Goal: Navigation & Orientation: Find specific page/section

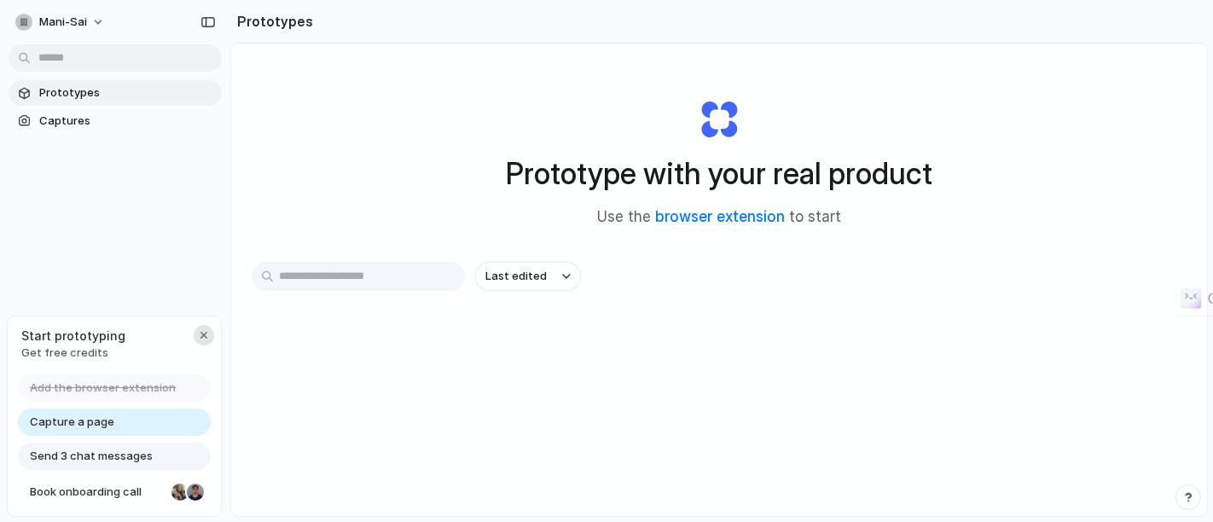
click at [205, 334] on div "button" at bounding box center [204, 335] width 14 height 14
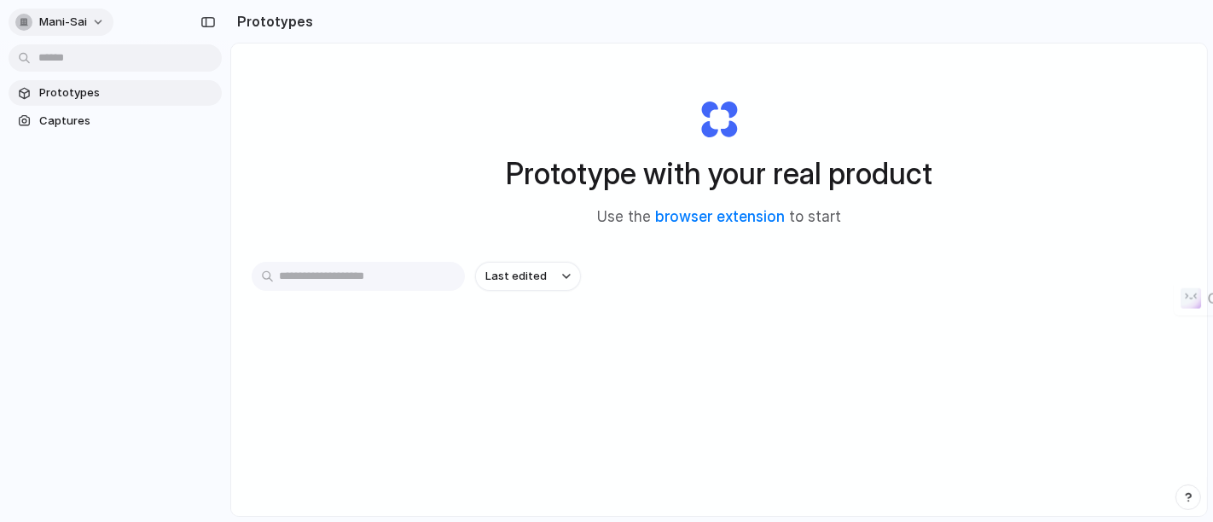
click at [90, 12] on button "mani-sai" at bounding box center [61, 22] width 105 height 27
click at [388, 127] on div "Settings Invite members Change theme Sign out" at bounding box center [606, 261] width 1213 height 522
click at [722, 210] on link "browser extension" at bounding box center [720, 216] width 130 height 17
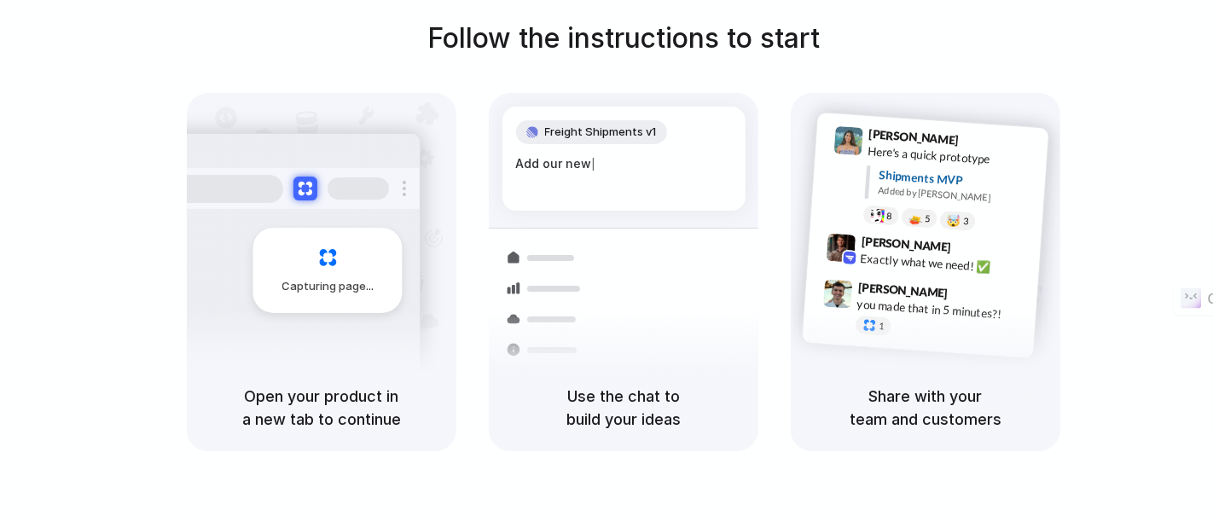
click at [654, 134] on span "Freight Shipments v1" at bounding box center [601, 132] width 112 height 17
